Goal: Task Accomplishment & Management: Complete application form

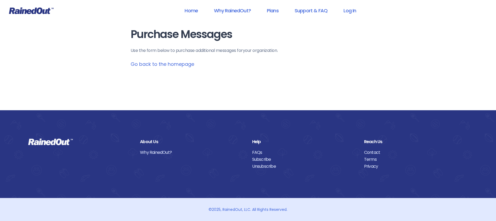
click at [183, 63] on link "Go back to the homepage" at bounding box center [163, 64] width 64 height 7
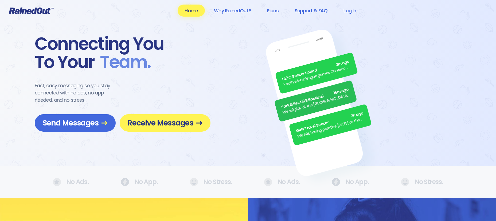
click at [347, 11] on link "Log In" at bounding box center [350, 11] width 26 height 12
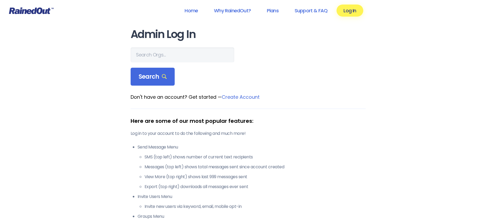
click at [38, 12] on icon at bounding box center [31, 10] width 45 height 7
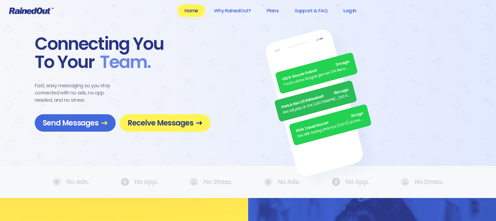
click at [354, 10] on link "Log In" at bounding box center [350, 11] width 26 height 12
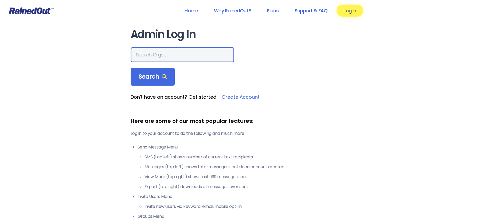
click at [190, 52] on input "text" at bounding box center [183, 54] width 104 height 15
type input "the summer"
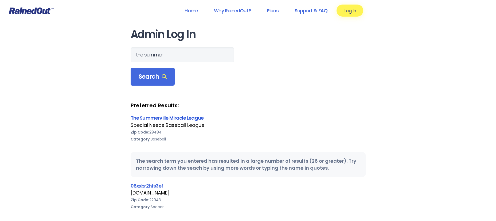
click at [181, 103] on link "The Summerville Miracle League" at bounding box center [167, 117] width 73 height 7
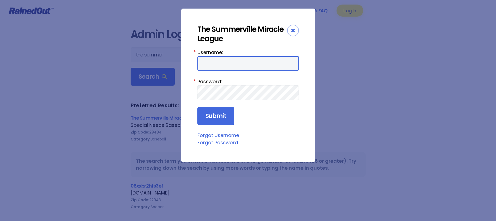
click at [217, 60] on input "Username:" at bounding box center [249, 63] width 102 height 15
type input "SMLBASEBALL"
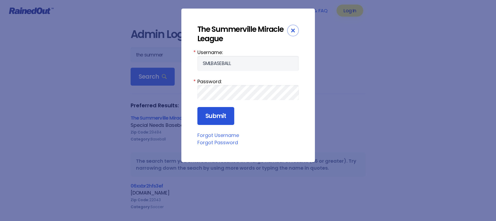
click at [222, 103] on input "Submit" at bounding box center [216, 116] width 37 height 18
